Goal: Task Accomplishment & Management: Use online tool/utility

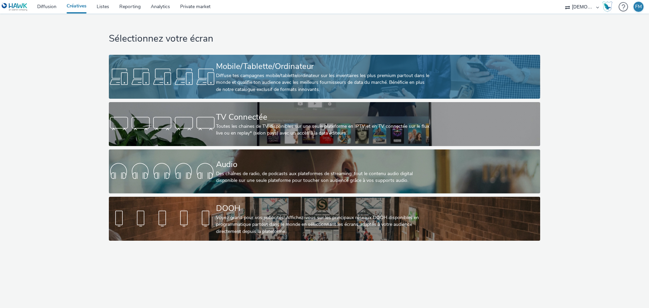
click at [196, 58] on link "Mobile/Tablette/Ordinateur Diffuse tes campagnes mobile/tablette/ordinateur sur…" at bounding box center [324, 77] width 431 height 44
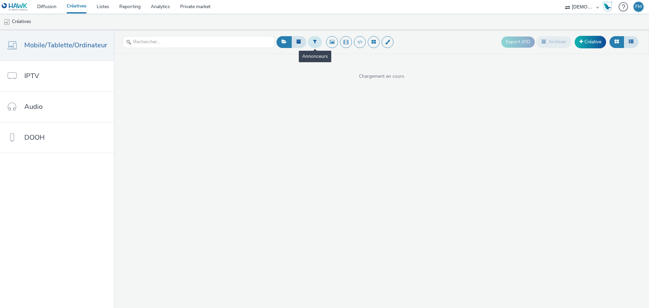
click at [313, 41] on icon at bounding box center [315, 41] width 4 height 5
click at [339, 46] on div at bounding box center [349, 45] width 48 height 8
type input "2"
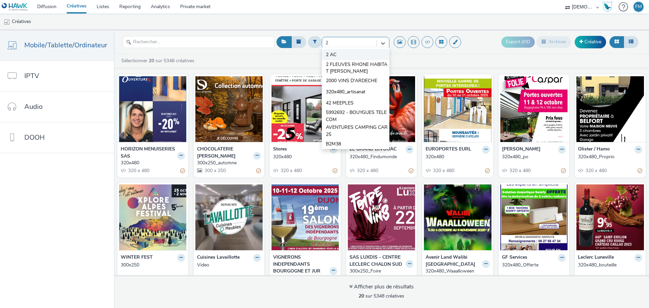
click at [339, 51] on li "2 AC" at bounding box center [356, 54] width 68 height 11
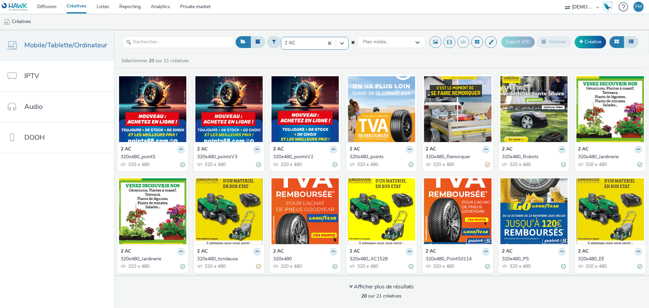
click at [179, 150] on icon at bounding box center [180, 149] width 3 height 4
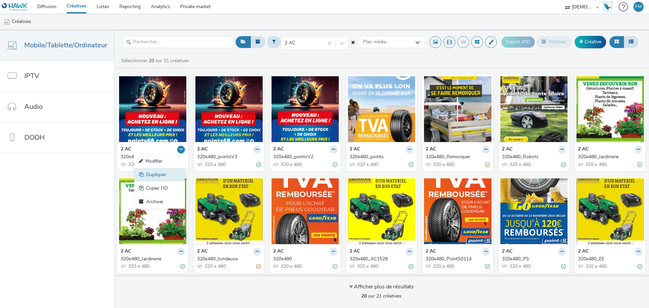
click at [157, 171] on link "Dupliquer" at bounding box center [159, 175] width 51 height 14
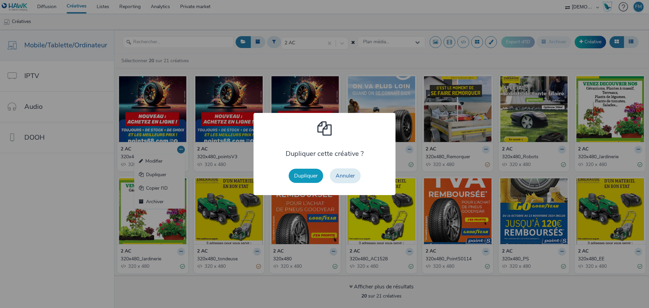
click at [309, 177] on button "Dupliquer" at bounding box center [306, 176] width 34 height 14
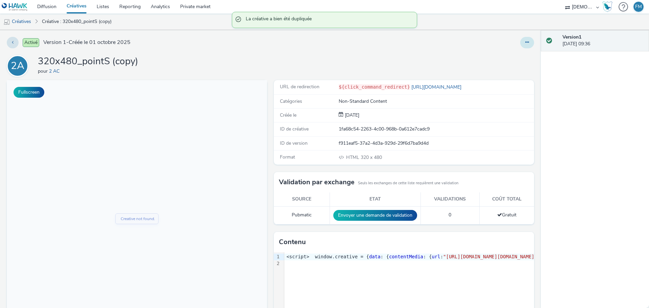
click at [520, 43] on button at bounding box center [527, 42] width 14 height 11
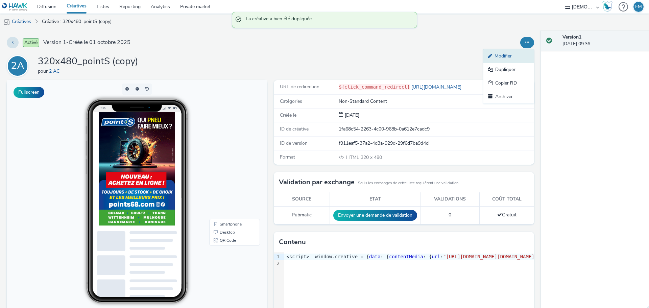
click at [511, 57] on link "Modifier" at bounding box center [508, 56] width 51 height 14
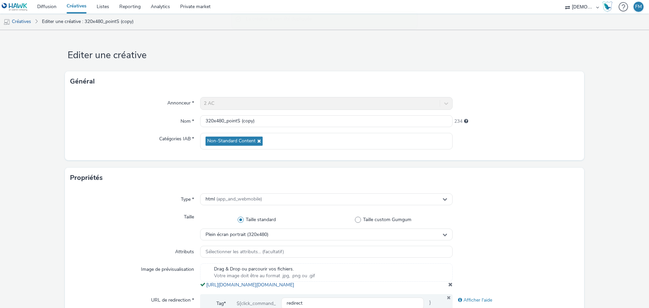
scroll to position [34, 0]
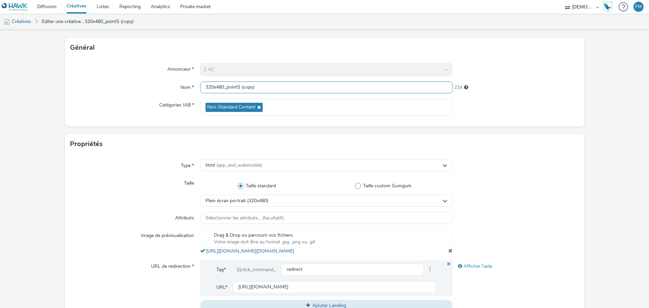
drag, startPoint x: 224, startPoint y: 88, endPoint x: 326, endPoint y: 87, distance: 101.7
click at [323, 87] on input "320x480_pointS (copy)" at bounding box center [326, 87] width 252 height 12
type input "320x480_emeraude"
click at [379, 46] on div "Général" at bounding box center [324, 48] width 519 height 20
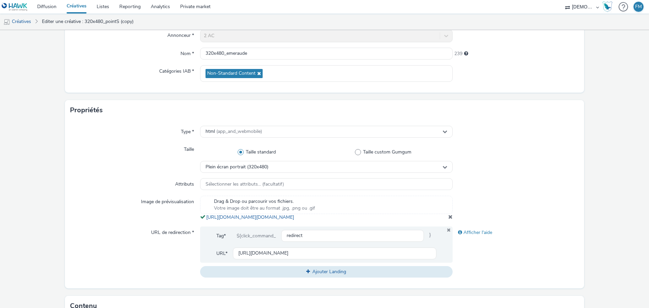
scroll to position [135, 0]
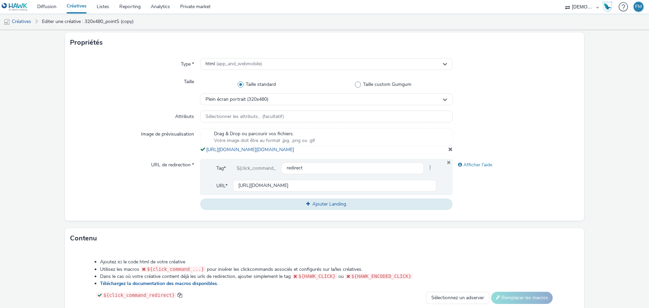
click at [448, 152] on span at bounding box center [450, 148] width 4 height 5
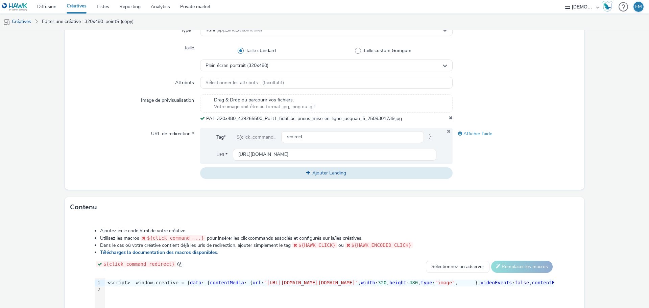
scroll to position [286, 0]
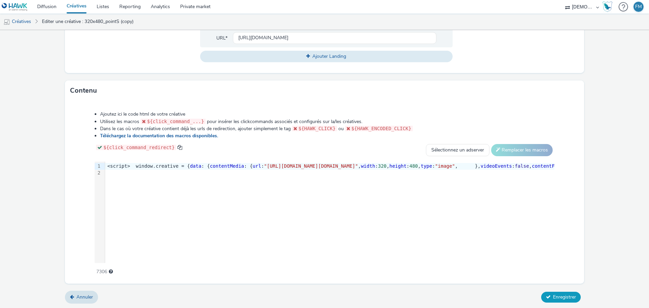
click at [568, 298] on span "Enregistrer" at bounding box center [564, 297] width 23 height 6
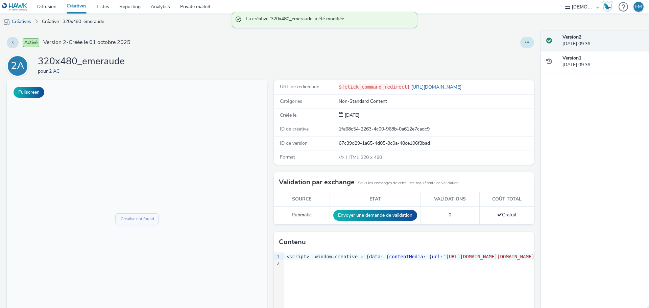
click at [527, 46] on div at bounding box center [527, 42] width 14 height 11
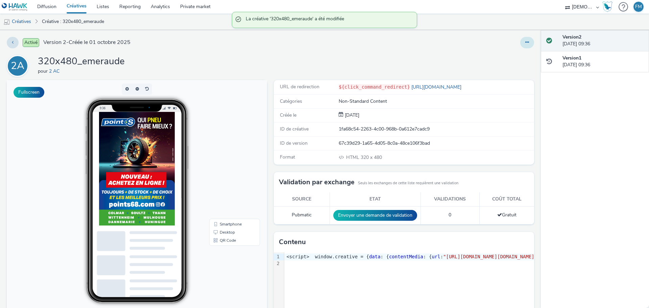
click at [523, 46] on button at bounding box center [527, 42] width 14 height 11
click at [521, 54] on link "Modifier" at bounding box center [508, 56] width 51 height 14
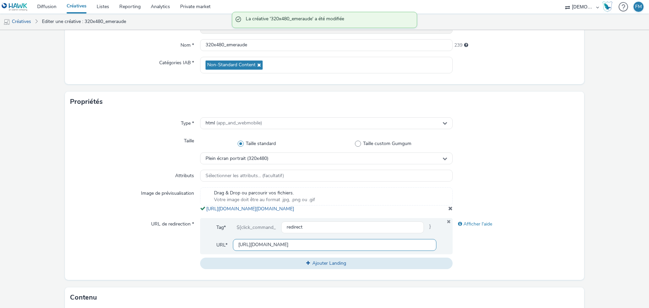
scroll to position [169, 0]
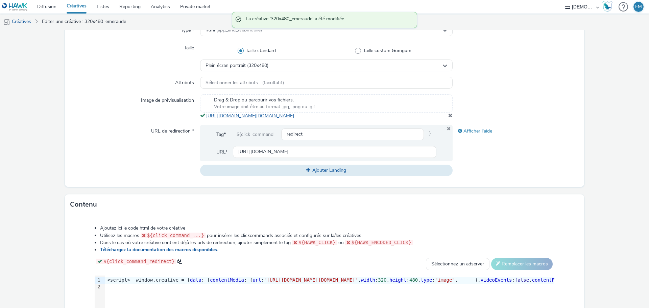
click at [297, 119] on link "[URL][DOMAIN_NAME][DOMAIN_NAME]" at bounding box center [251, 116] width 91 height 6
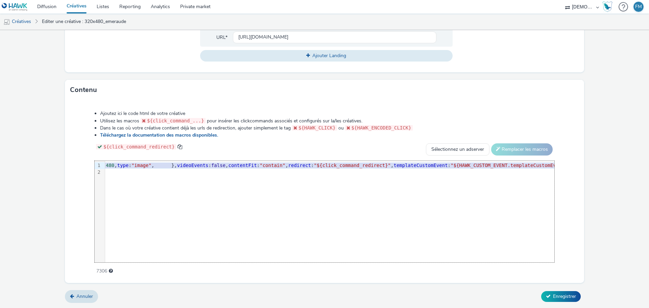
scroll to position [0, 389]
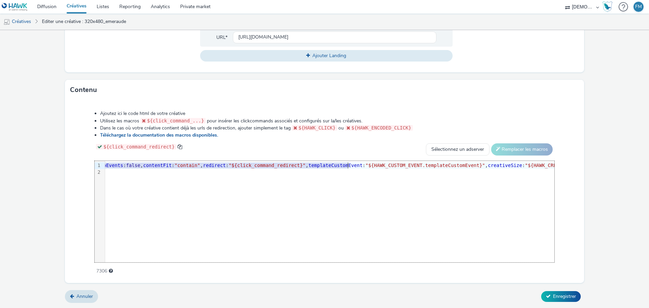
drag, startPoint x: 323, startPoint y: 165, endPoint x: 347, endPoint y: 167, distance: 24.0
click at [562, 298] on span "Enregistrer" at bounding box center [564, 296] width 23 height 6
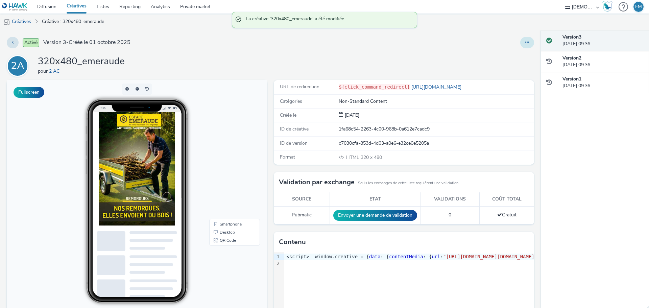
click at [520, 41] on button at bounding box center [527, 42] width 14 height 11
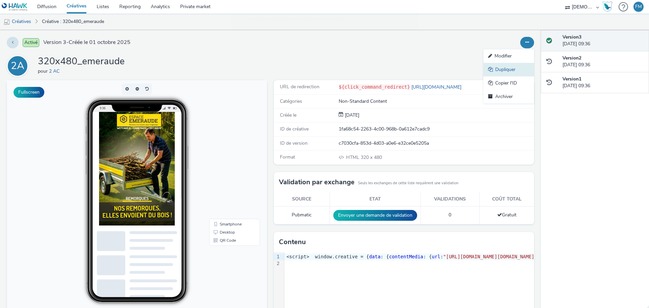
click at [511, 69] on link "Dupliquer" at bounding box center [508, 70] width 51 height 14
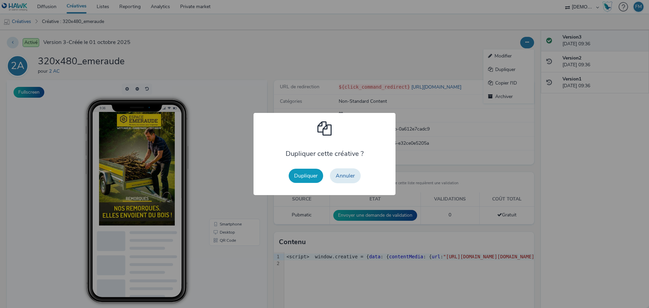
click at [301, 183] on button "Dupliquer" at bounding box center [306, 176] width 34 height 14
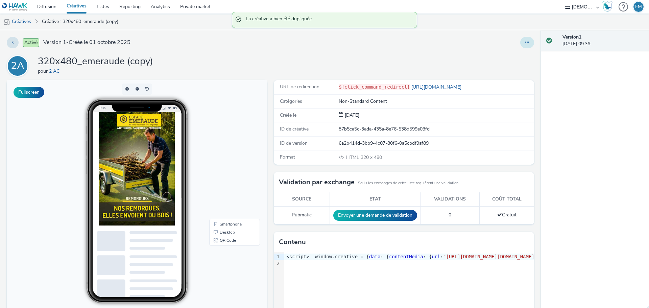
click at [521, 39] on button at bounding box center [527, 42] width 14 height 11
click at [520, 56] on link "Modifier" at bounding box center [508, 56] width 51 height 14
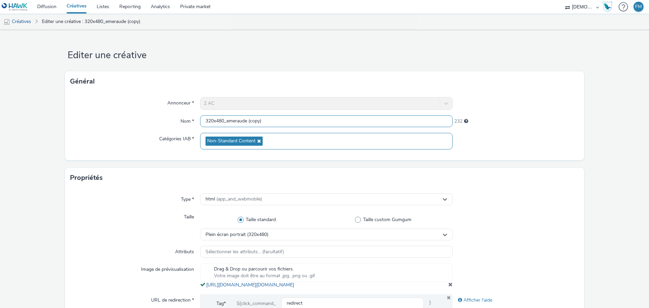
drag, startPoint x: 226, startPoint y: 118, endPoint x: 480, endPoint y: 128, distance: 253.7
click at [420, 136] on div "Annonceur * [DATE] Nom * 320x480_emeraude (copy) 232 Catégories IAB * Non-Stand…" at bounding box center [324, 126] width 519 height 69
type input "320x480_michelin"
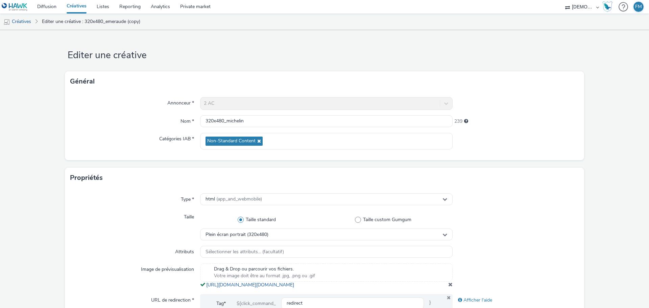
click at [369, 62] on form "Editer une créative Général Annonceur * [DATE] Nom * 320x480_michelin 239 Catég…" at bounding box center [324, 310] width 649 height 561
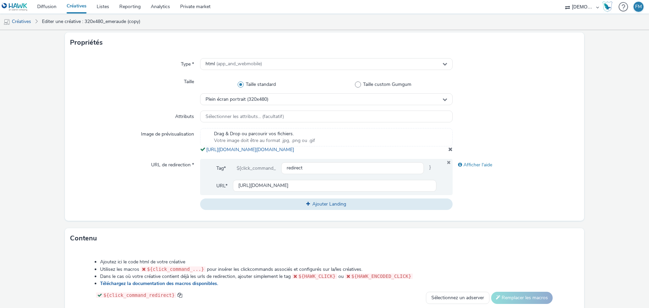
click at [444, 153] on div "Drag & Drop ou parcourir vos fichiers. Votre image doit être au format .jpg, .p…" at bounding box center [326, 140] width 252 height 25
click at [453, 153] on div at bounding box center [516, 140] width 126 height 25
click at [448, 152] on span at bounding box center [450, 148] width 4 height 5
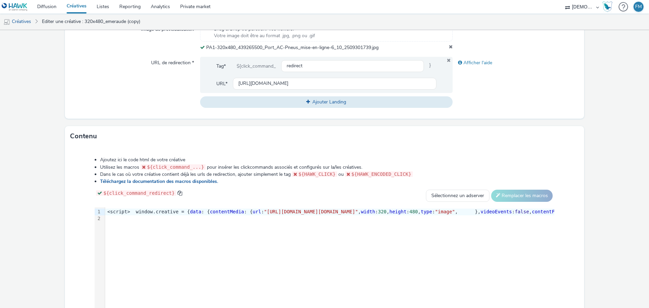
scroll to position [286, 0]
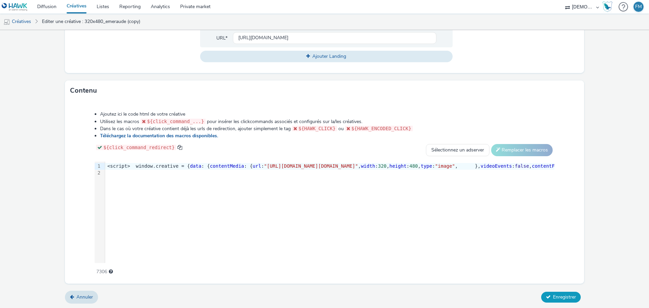
click at [563, 294] on span "Enregistrer" at bounding box center [564, 297] width 23 height 6
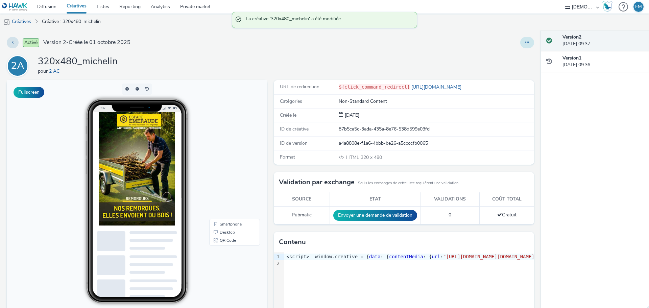
click at [524, 37] on button at bounding box center [527, 42] width 14 height 11
click at [516, 56] on link "Modifier" at bounding box center [508, 56] width 51 height 14
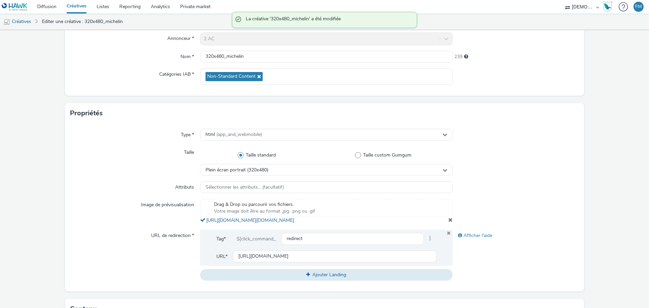
scroll to position [135, 0]
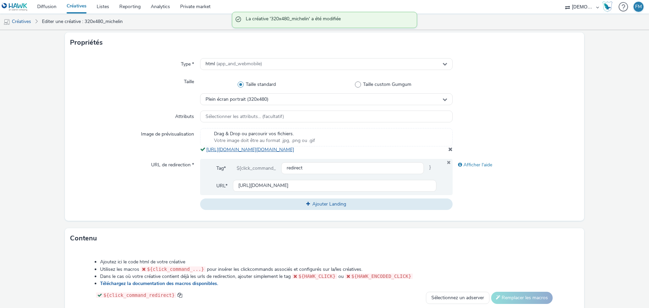
click at [297, 153] on link "[URL][DOMAIN_NAME][DOMAIN_NAME]" at bounding box center [251, 149] width 91 height 6
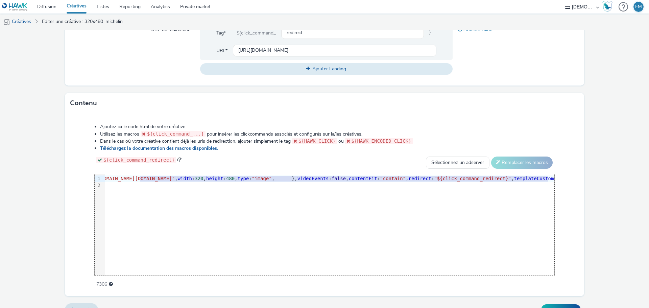
scroll to position [0, 187]
drag, startPoint x: 323, startPoint y: 185, endPoint x: 548, endPoint y: 187, distance: 224.4
click at [171, 181] on span ""[URL][DOMAIN_NAME][DOMAIN_NAME]"" at bounding box center [124, 178] width 94 height 5
click at [634, 212] on form "Editer une créative Général Annonceur * [DATE] Nom * 320x480_michelin 239 Catég…" at bounding box center [324, 40] width 649 height 561
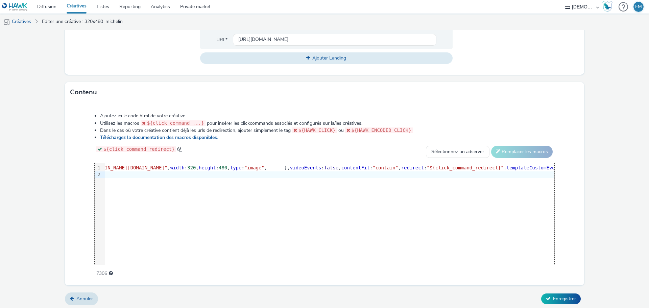
scroll to position [290, 0]
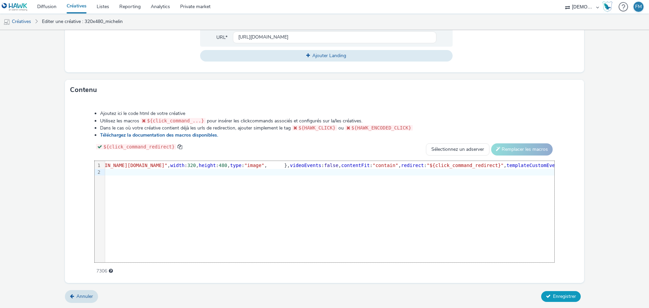
click at [559, 297] on span "Enregistrer" at bounding box center [564, 296] width 23 height 6
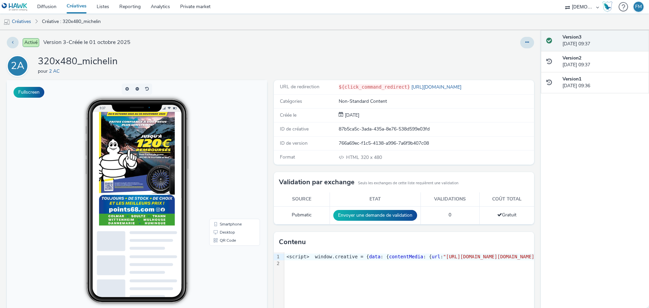
click at [349, 84] on code "${click_command_redirect}" at bounding box center [374, 86] width 71 height 5
click at [50, 8] on link "Diffusion" at bounding box center [46, 7] width 29 height 14
